Goal: Task Accomplishment & Management: Use online tool/utility

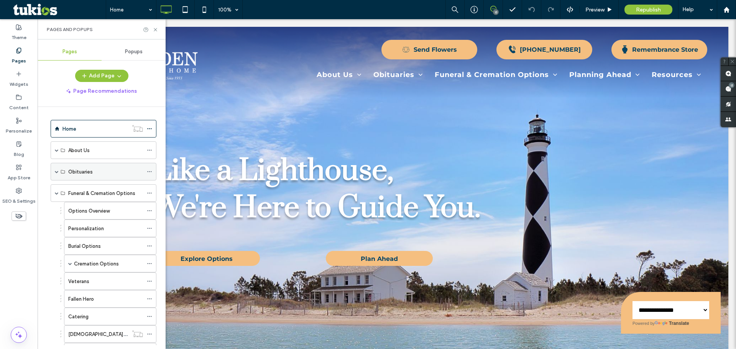
click at [56, 173] on span at bounding box center [57, 172] width 4 height 4
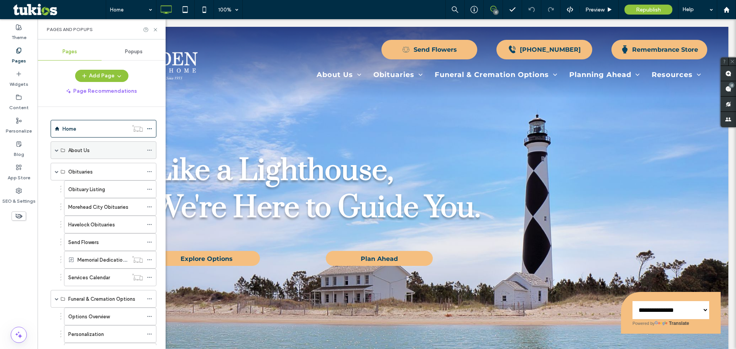
click at [57, 151] on span at bounding box center [57, 150] width 4 height 4
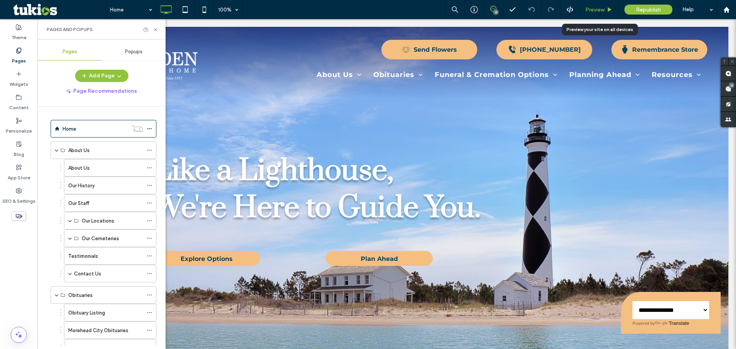
click at [602, 10] on span "Preview" at bounding box center [594, 10] width 19 height 7
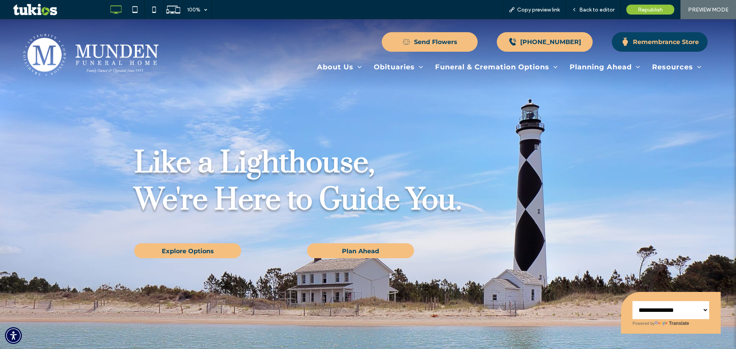
click at [639, 43] on div "Remembrance Store" at bounding box center [666, 41] width 66 height 7
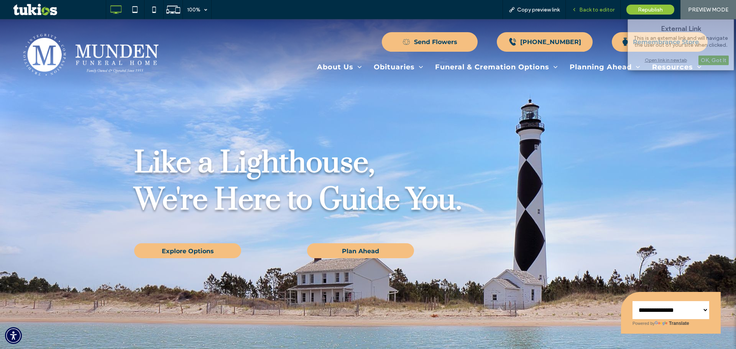
click at [601, 9] on span "Back to editor" at bounding box center [596, 10] width 35 height 7
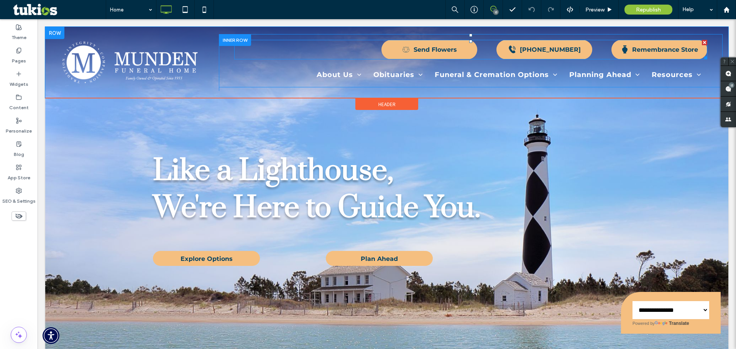
click at [625, 50] on span at bounding box center [470, 50] width 473 height 20
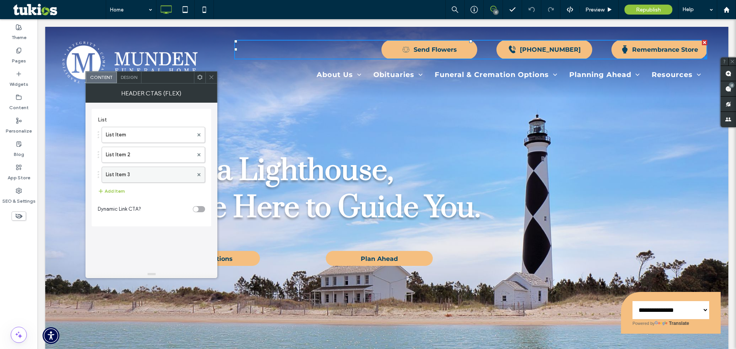
click at [139, 178] on label "List Item 3" at bounding box center [149, 174] width 87 height 15
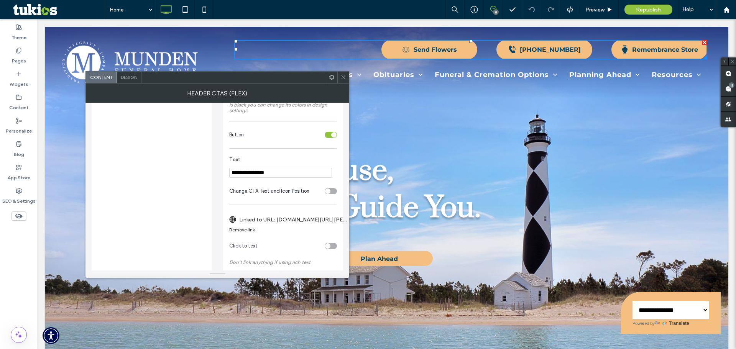
scroll to position [191, 0]
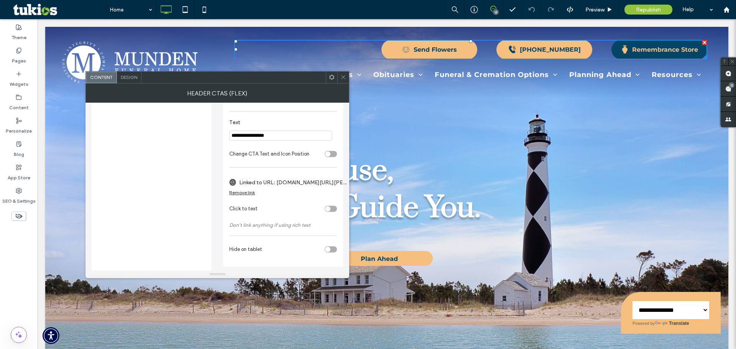
click at [622, 49] on icon at bounding box center [624, 49] width 9 height 9
click at [246, 194] on div "Remove link" at bounding box center [242, 193] width 26 height 6
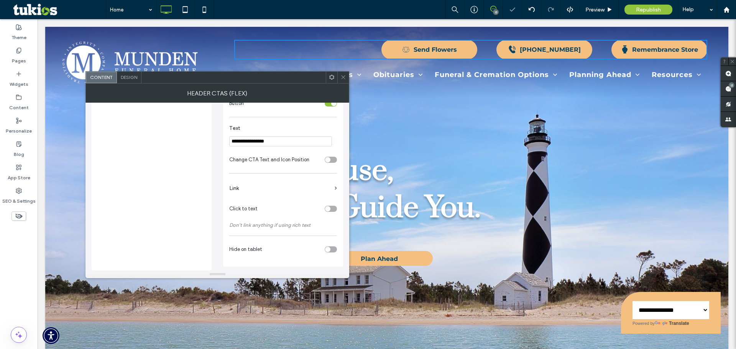
click at [252, 189] on label "Link" at bounding box center [280, 188] width 102 height 14
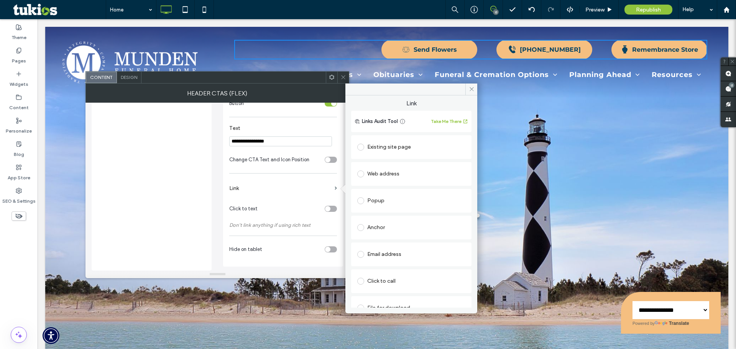
click at [379, 169] on div "Web address" at bounding box center [411, 174] width 108 height 12
click at [387, 190] on input "url" at bounding box center [408, 189] width 103 height 10
paste input "**********"
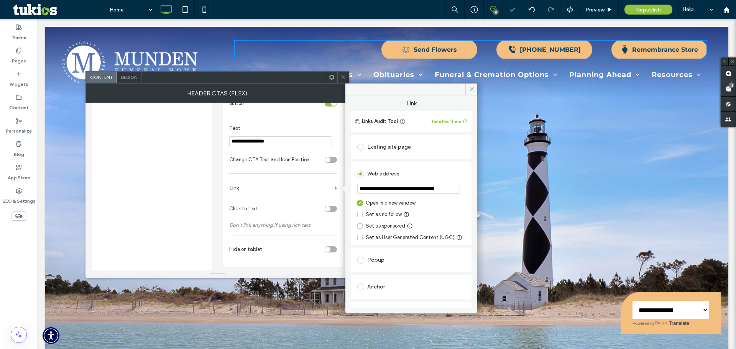
scroll to position [0, 22]
type input "**********"
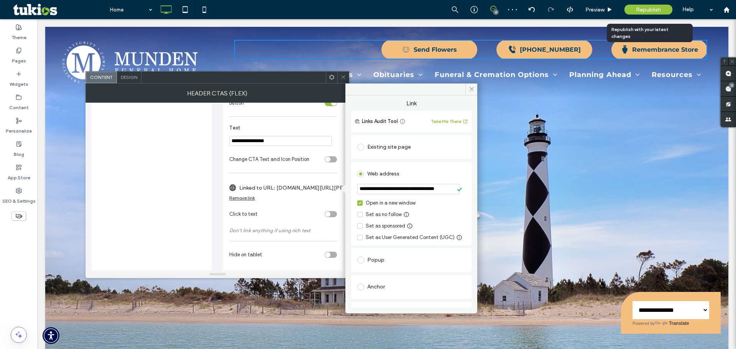
scroll to position [191, 0]
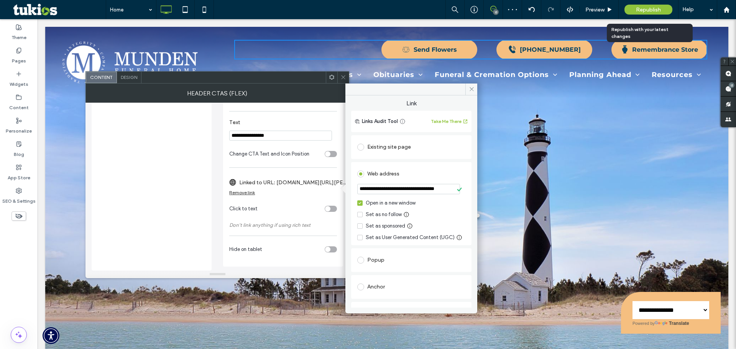
click at [636, 8] on span "Republish" at bounding box center [648, 10] width 25 height 7
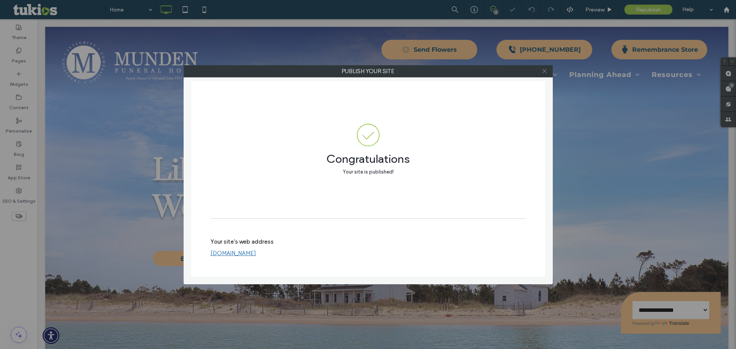
click at [543, 69] on use at bounding box center [544, 71] width 4 height 4
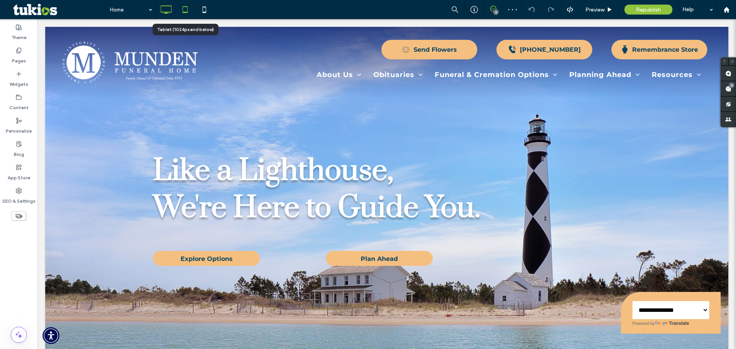
click at [185, 13] on icon at bounding box center [184, 9] width 15 height 15
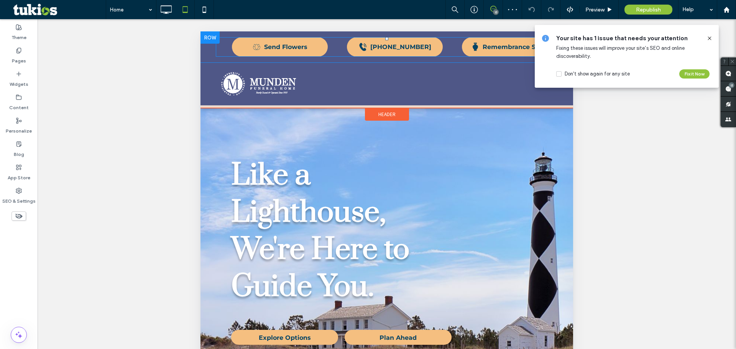
click at [499, 43] on span at bounding box center [387, 47] width 342 height 20
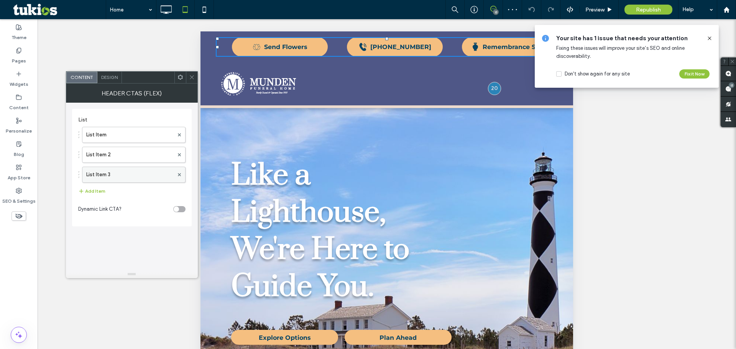
click at [149, 174] on label "List Item 3" at bounding box center [129, 174] width 87 height 15
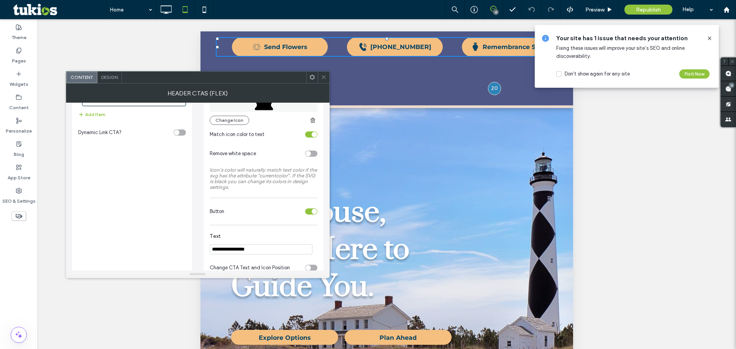
scroll to position [153, 0]
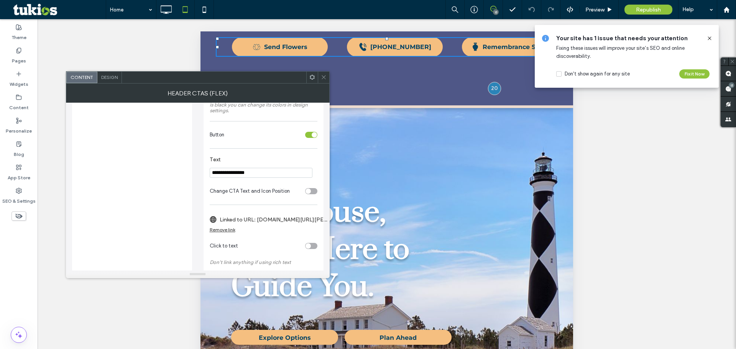
click at [268, 220] on label "Linked to URL: [DOMAIN_NAME][URL][PERSON_NAME]" at bounding box center [274, 220] width 108 height 14
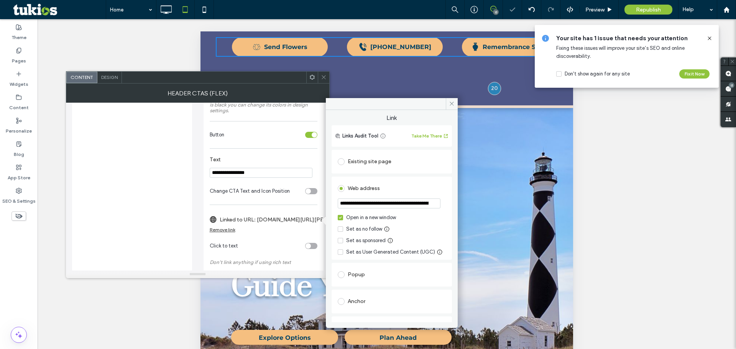
click at [376, 206] on input "**********" at bounding box center [389, 204] width 103 height 10
paste input "url"
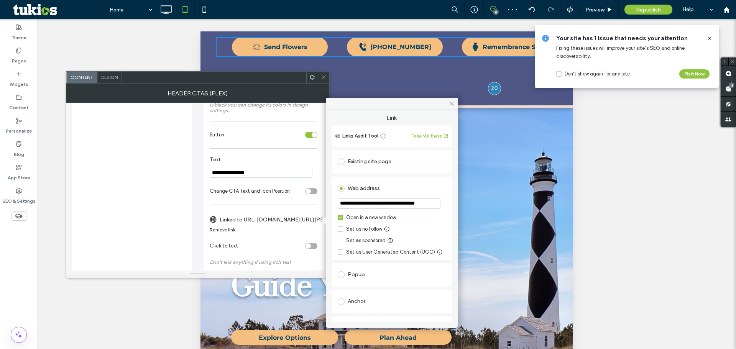
type input "**********"
click at [192, 191] on div "List List Item List Item 2 List Item 3 Add Item Dynamic Link CTA?" at bounding box center [132, 132] width 120 height 352
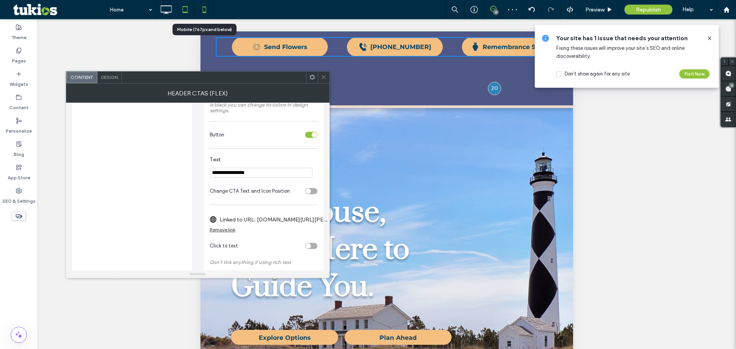
click at [205, 6] on icon at bounding box center [204, 9] width 15 height 15
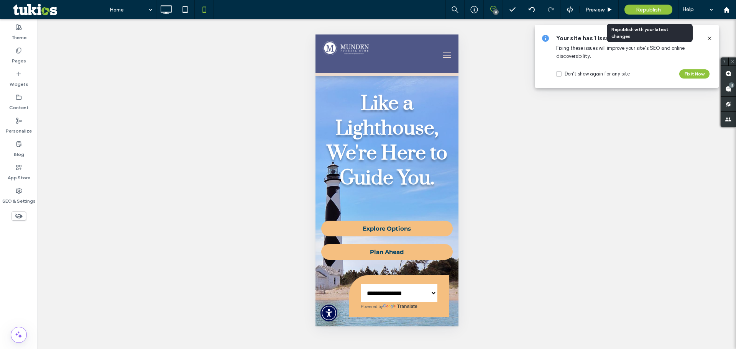
click at [641, 13] on div "Republish" at bounding box center [648, 10] width 48 height 10
